Goal: Communication & Community: Answer question/provide support

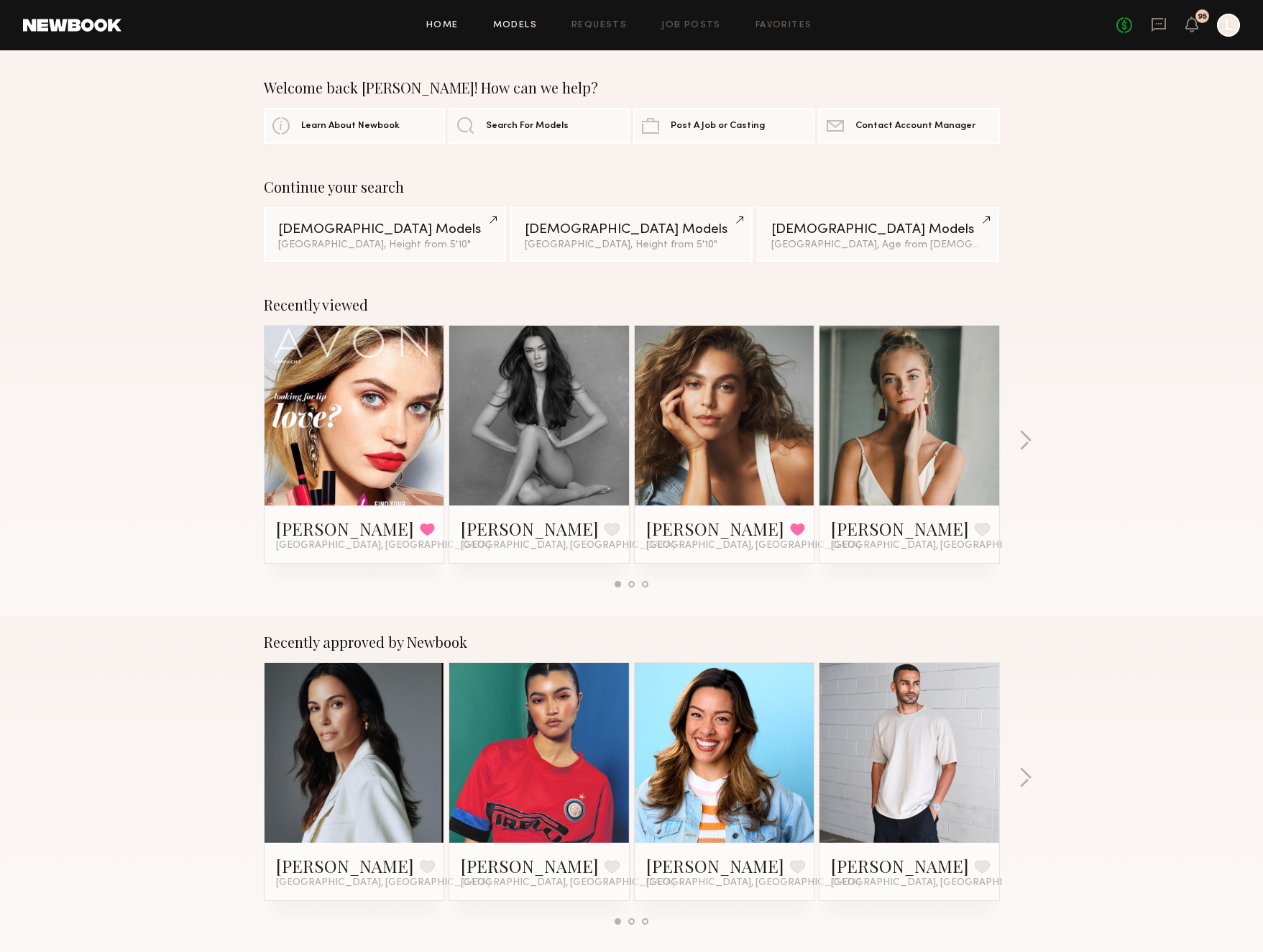
click at [518, 21] on link "Models" at bounding box center [515, 26] width 44 height 9
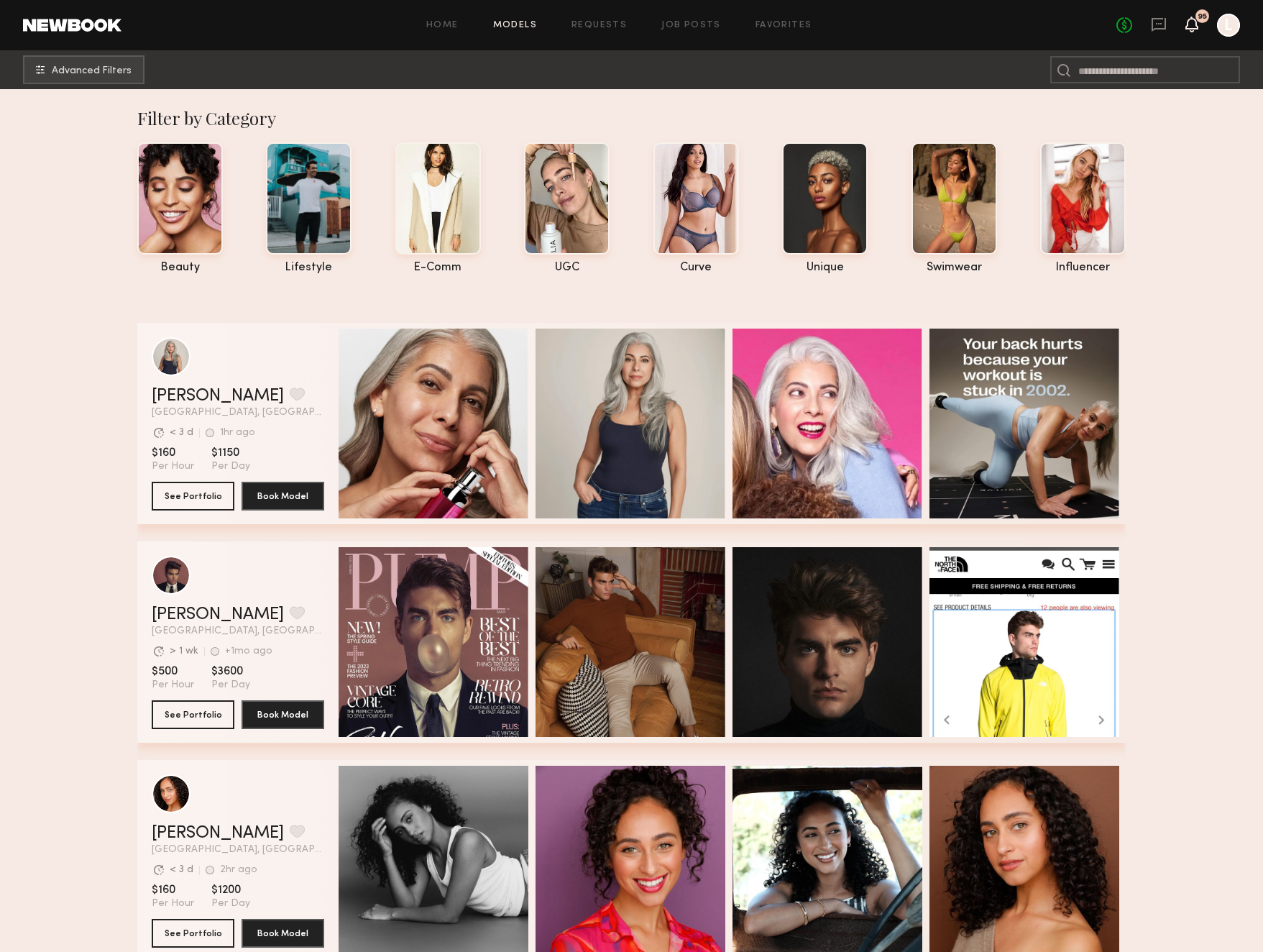
click at [1191, 27] on icon at bounding box center [1191, 23] width 12 height 10
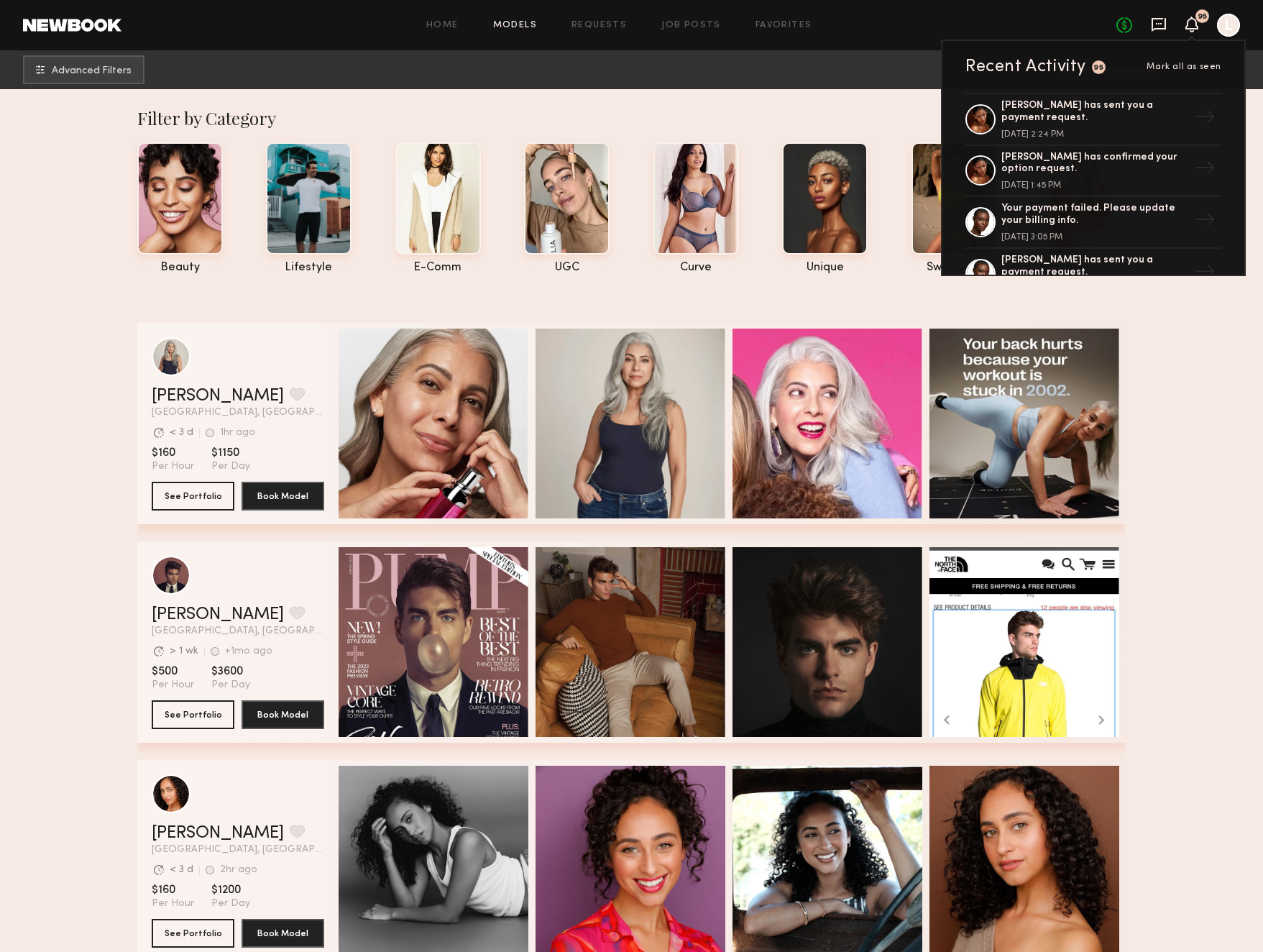
click at [1157, 16] on icon at bounding box center [1159, 24] width 16 height 16
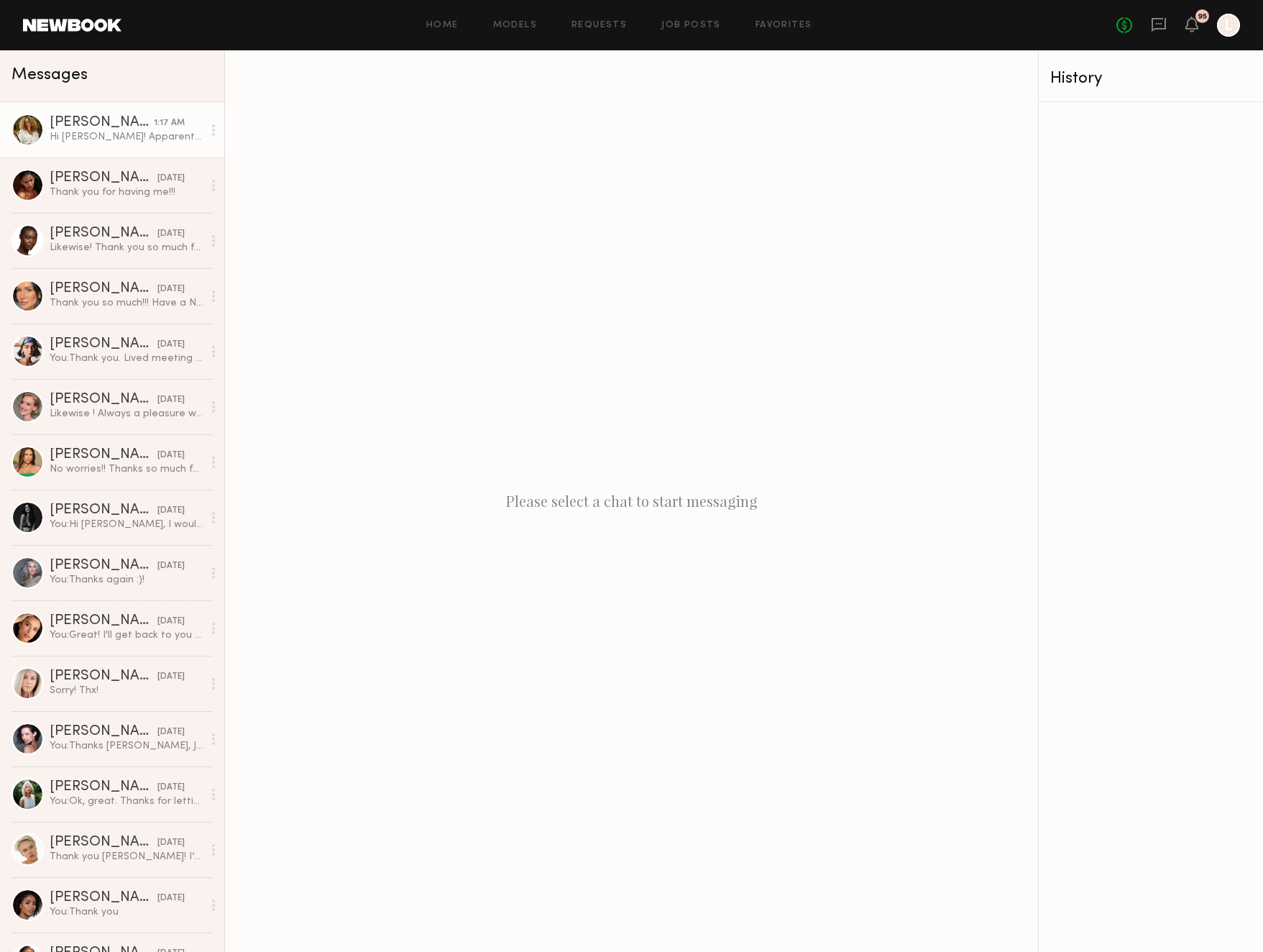
click at [178, 138] on div "Hi [PERSON_NAME]! Apparently I was signed out of this app so I missed a ton of …" at bounding box center [126, 137] width 153 height 14
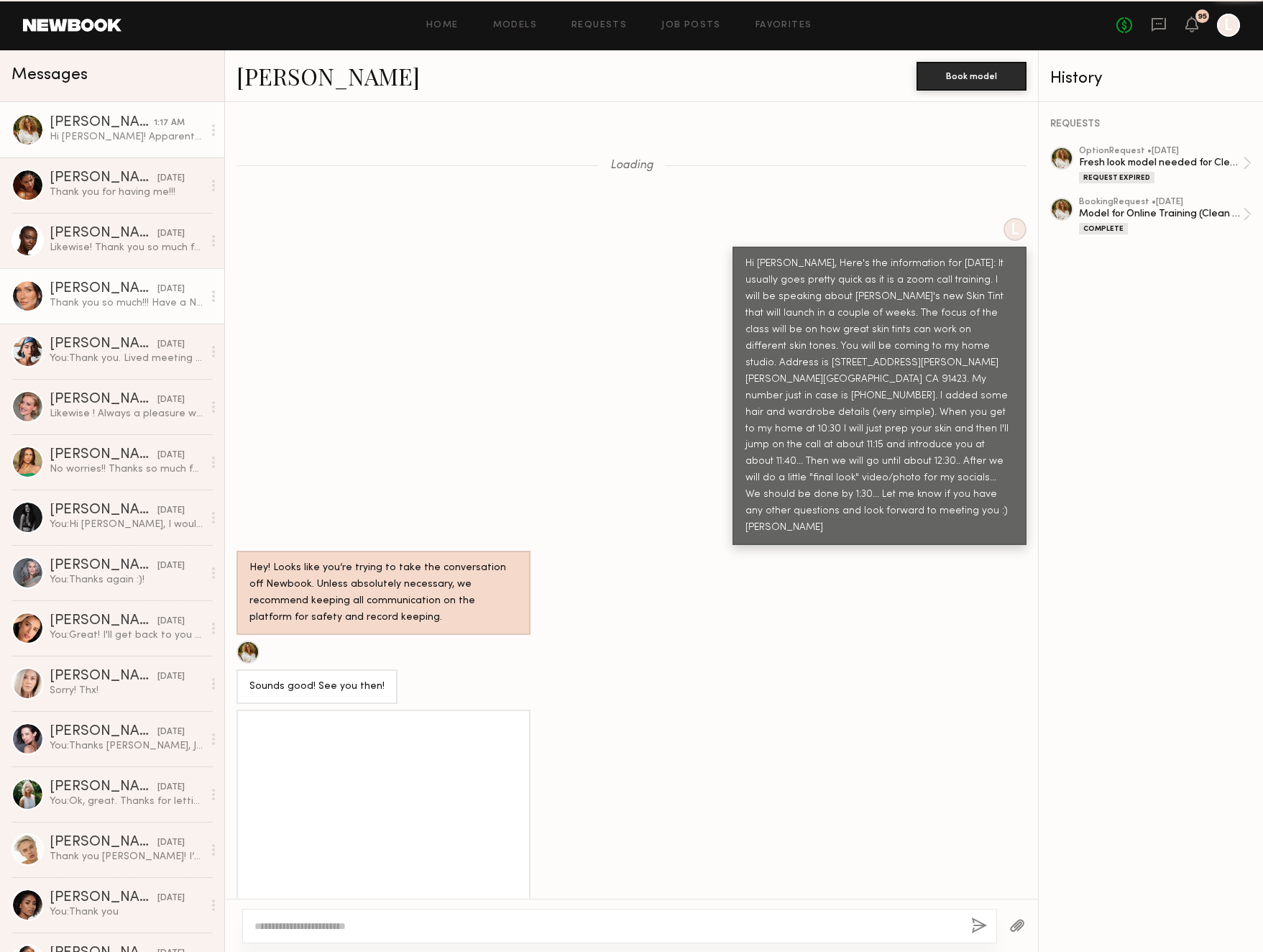
scroll to position [1375, 0]
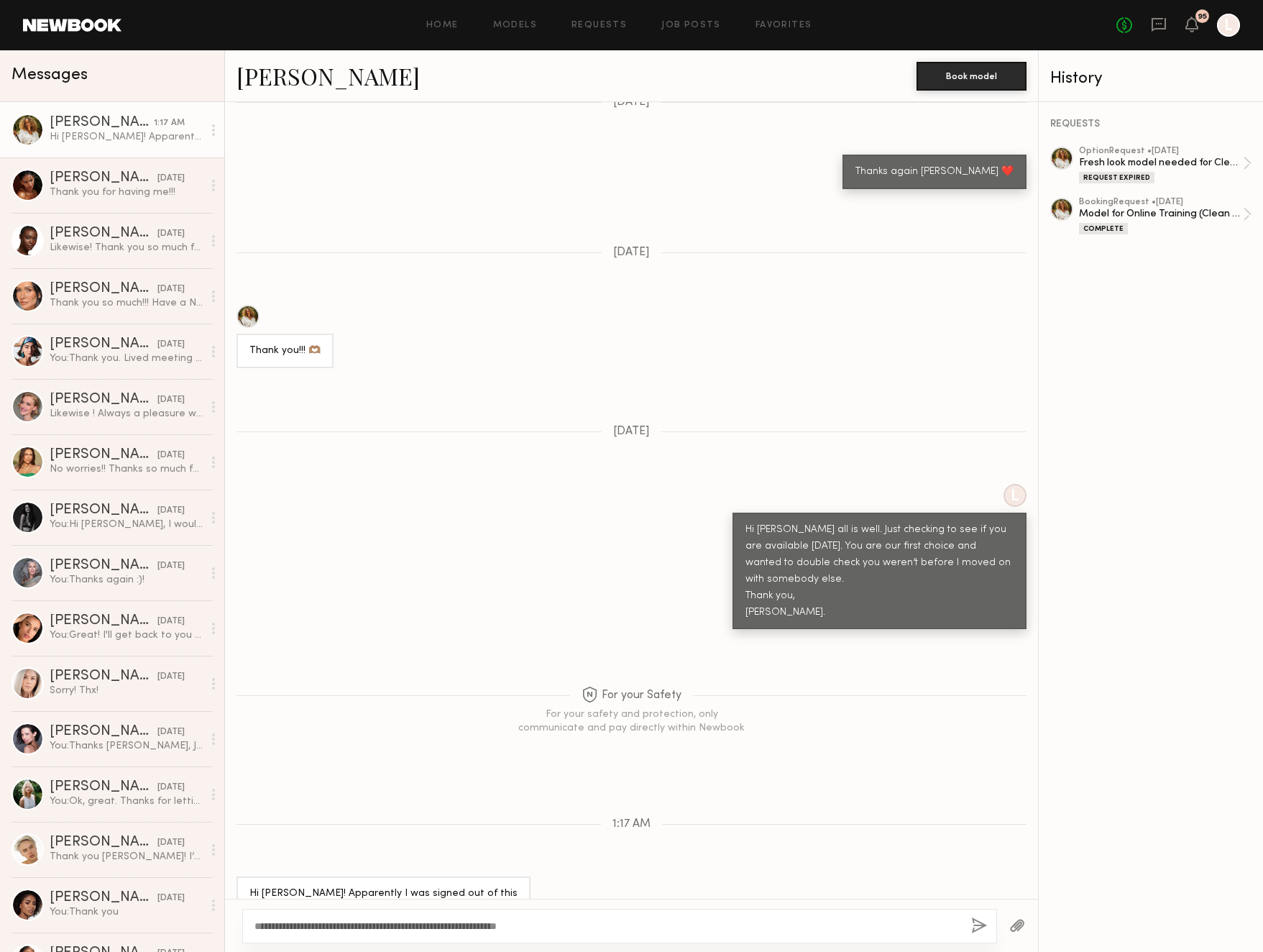
type textarea "**********"
click at [980, 927] on button "button" at bounding box center [979, 926] width 16 height 18
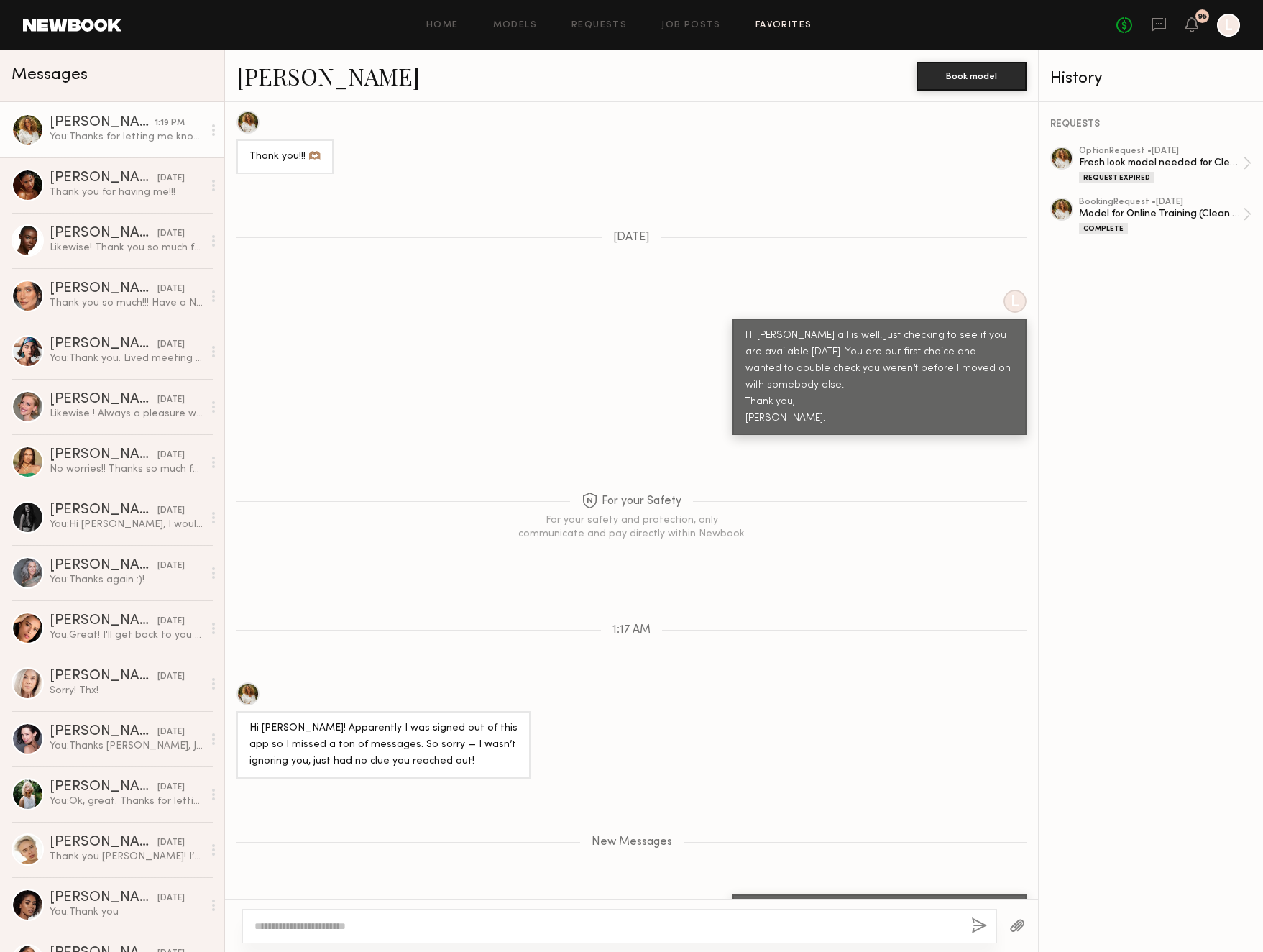
click at [777, 23] on link "Favorites" at bounding box center [784, 26] width 57 height 9
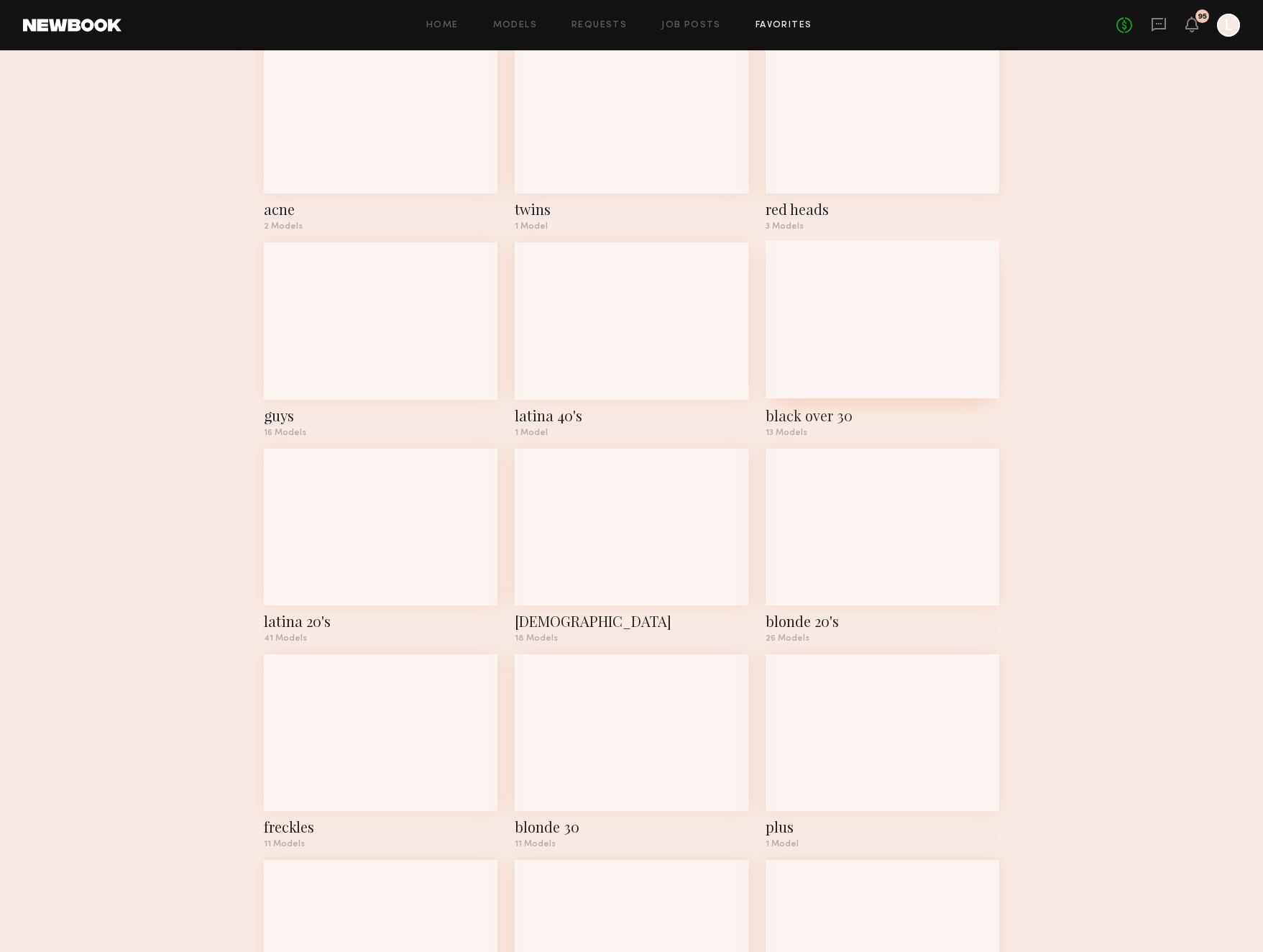
scroll to position [310, 0]
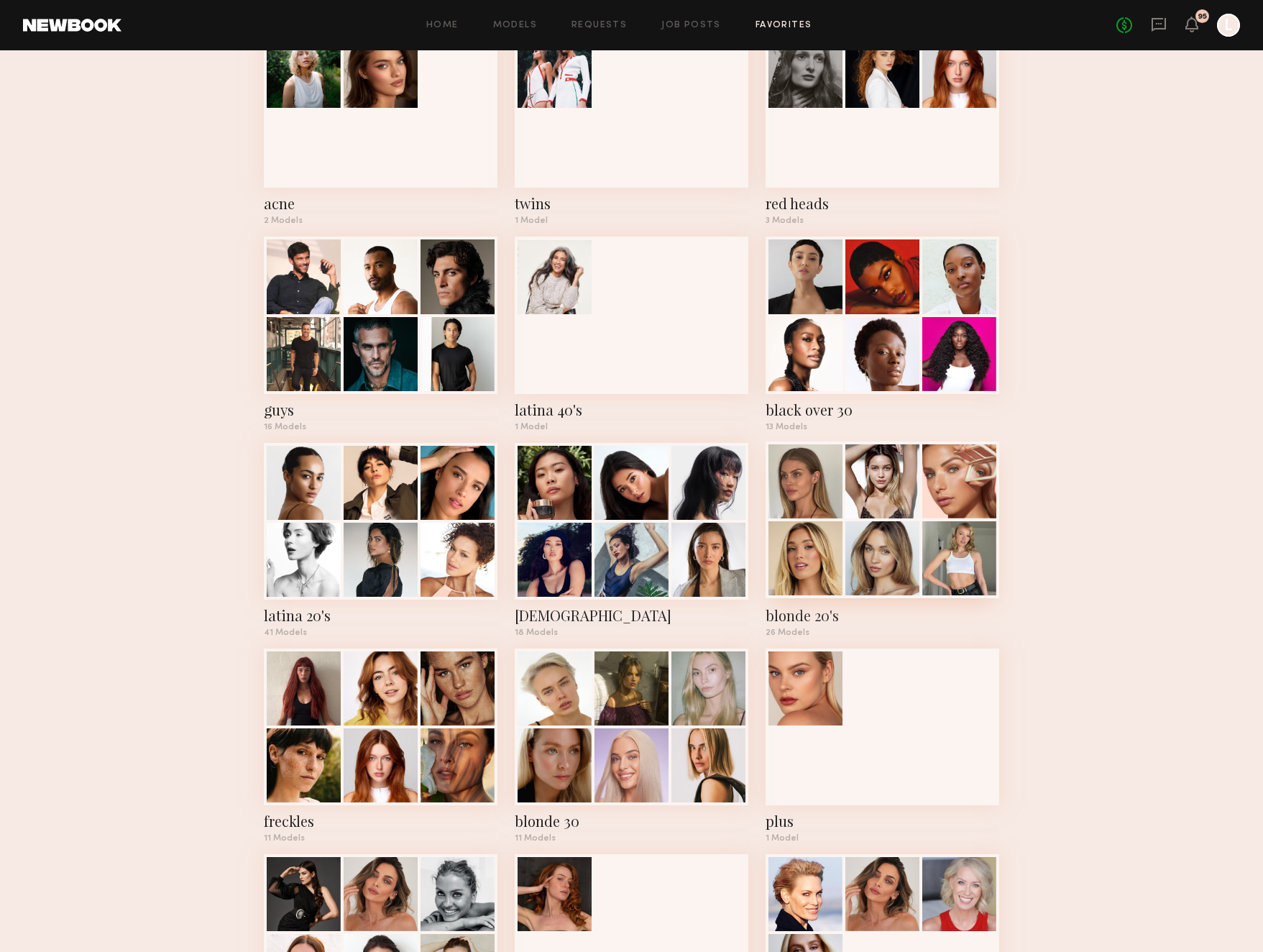
click at [792, 622] on div "blonde 20's" at bounding box center [883, 615] width 234 height 20
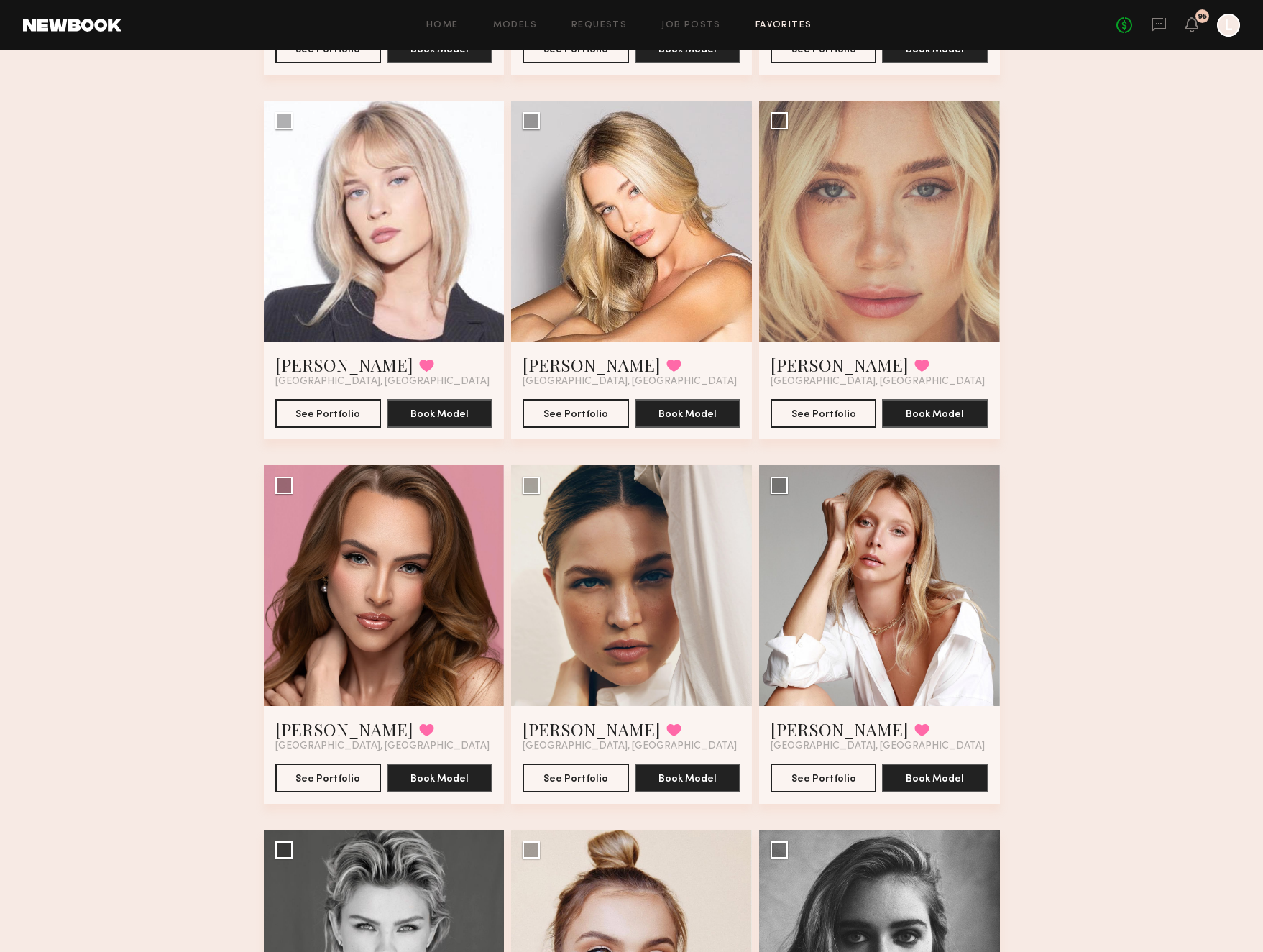
scroll to position [1888, 0]
